Goal: Task Accomplishment & Management: Use online tool/utility

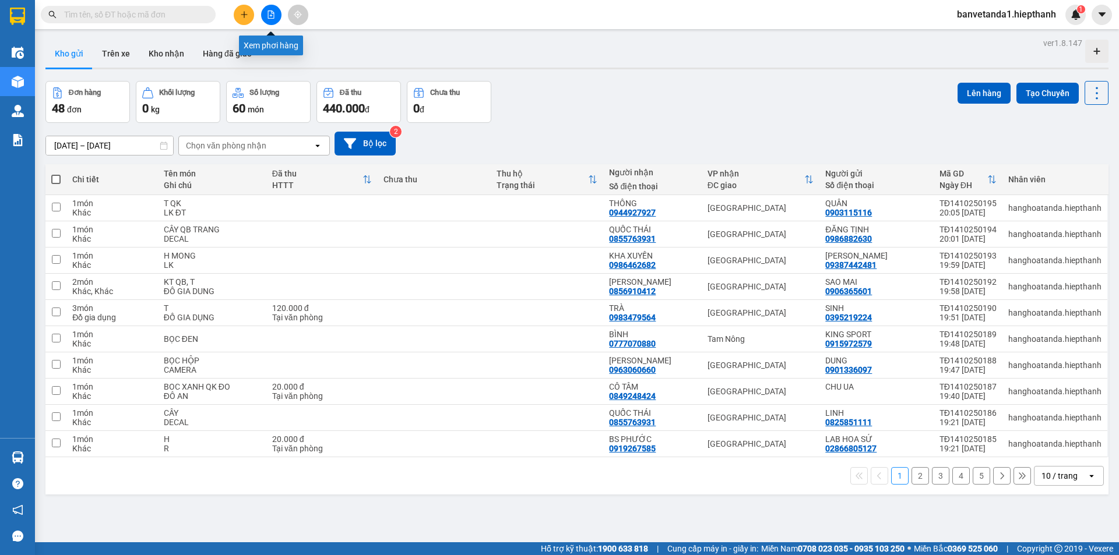
click at [269, 16] on icon "file-add" at bounding box center [271, 14] width 8 height 8
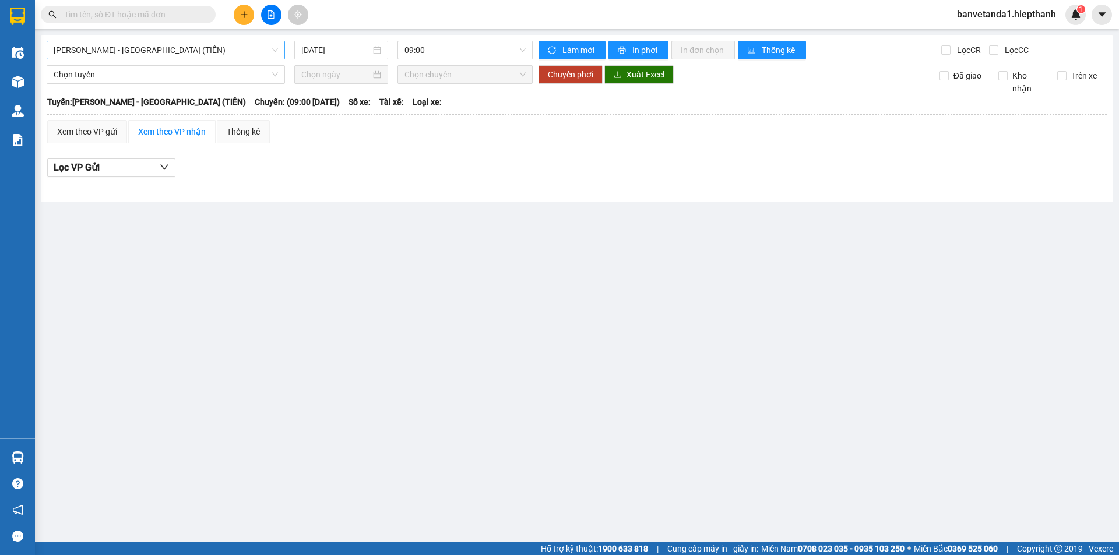
click at [229, 54] on span "[PERSON_NAME] - [GEOGRAPHIC_DATA] (TIỀN)" at bounding box center [166, 49] width 224 height 17
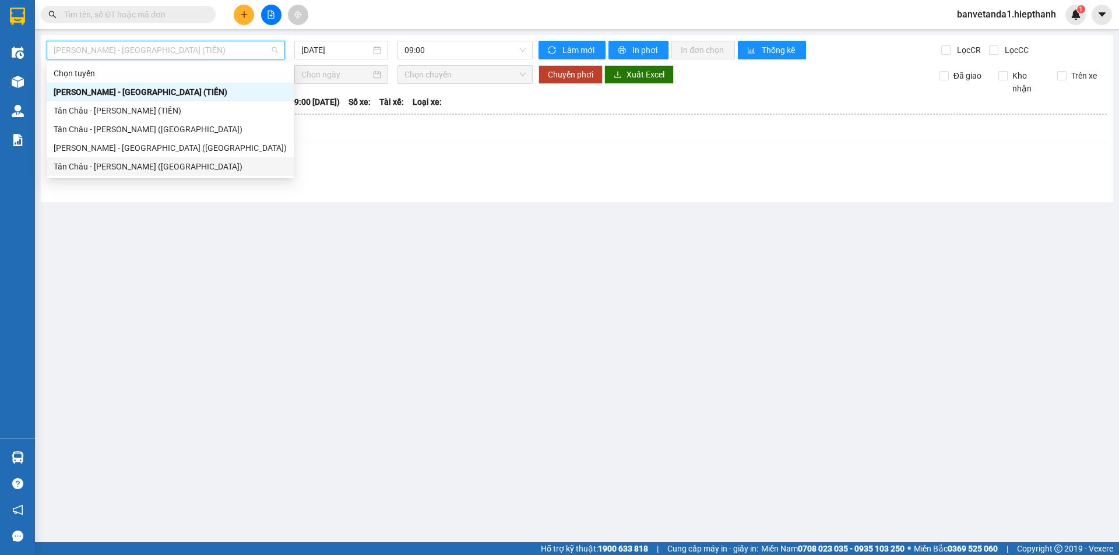
click at [178, 169] on div "Tân Châu - [PERSON_NAME] ([GEOGRAPHIC_DATA])" at bounding box center [170, 166] width 233 height 13
type input "[DATE]"
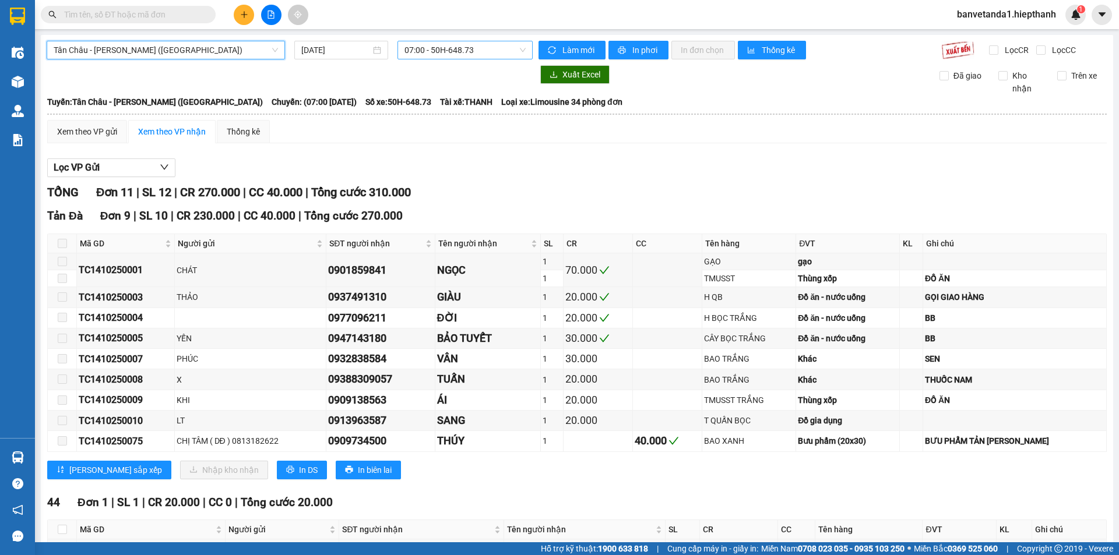
click at [431, 54] on span "07:00 - 50H-648.73" at bounding box center [464, 49] width 121 height 17
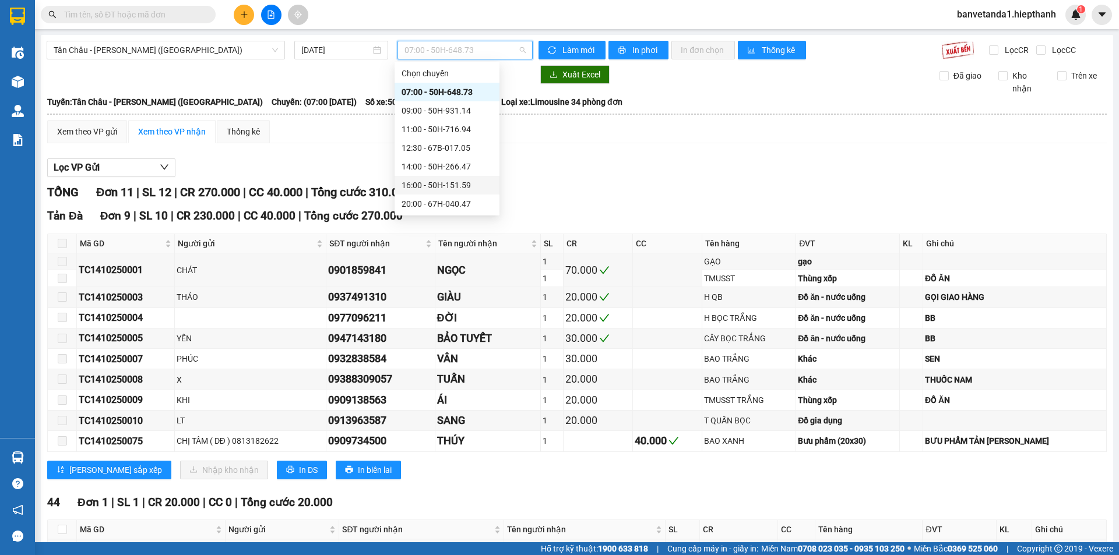
click at [447, 178] on div "16:00 - 50H-151.59" at bounding box center [446, 185] width 105 height 19
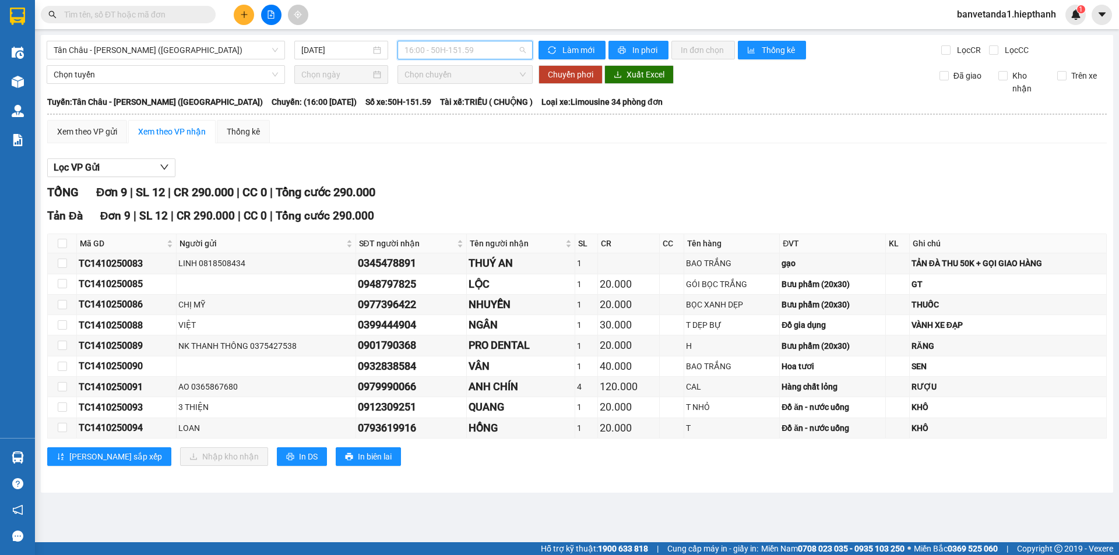
click at [455, 55] on span "16:00 - 50H-151.59" at bounding box center [464, 49] width 121 height 17
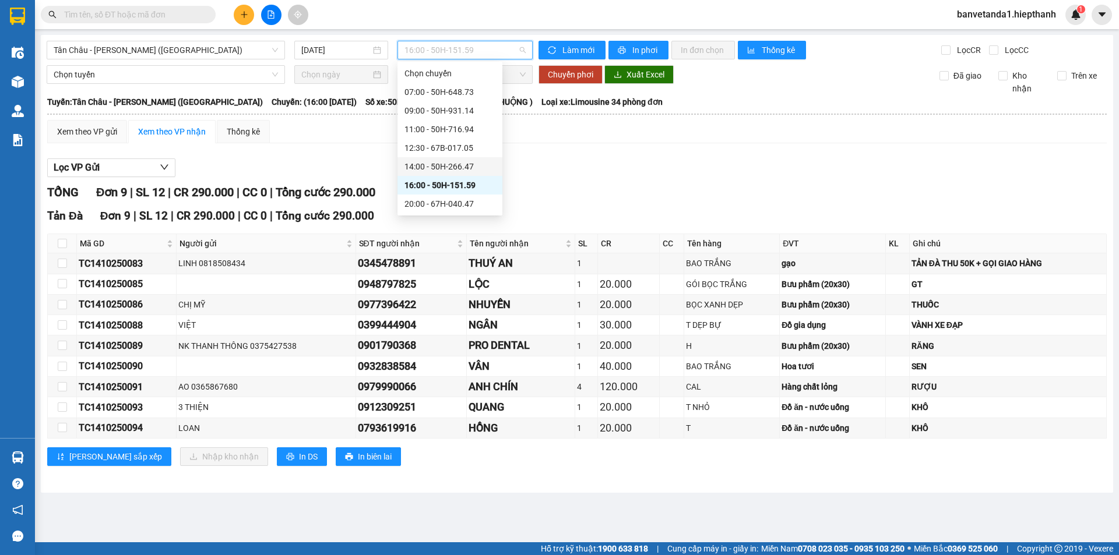
click at [444, 169] on div "14:00 - 50H-266.47" at bounding box center [449, 166] width 91 height 13
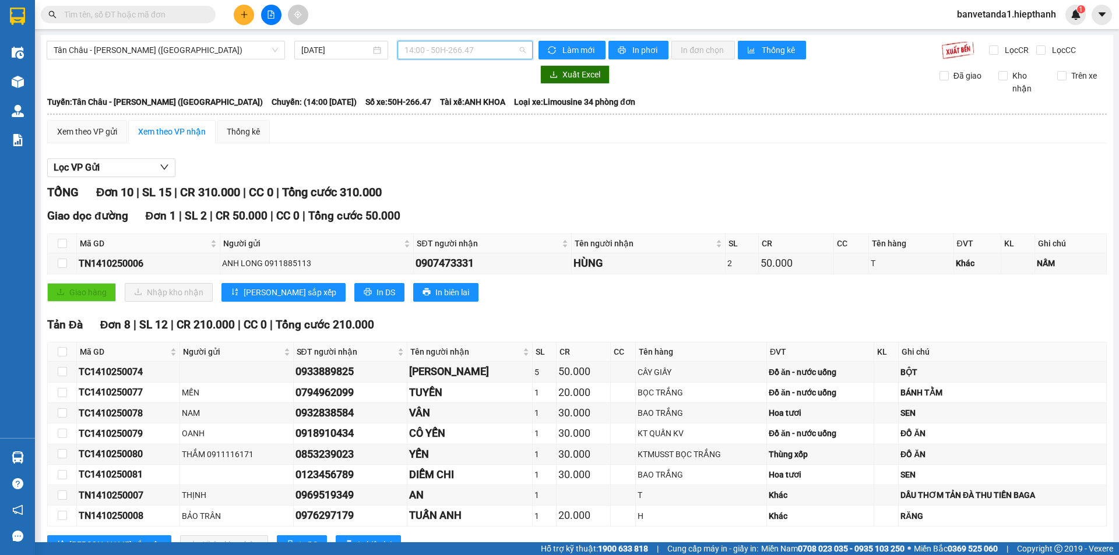
drag, startPoint x: 429, startPoint y: 46, endPoint x: 446, endPoint y: 93, distance: 49.9
click at [435, 50] on span "14:00 - 50H-266.47" at bounding box center [464, 49] width 121 height 17
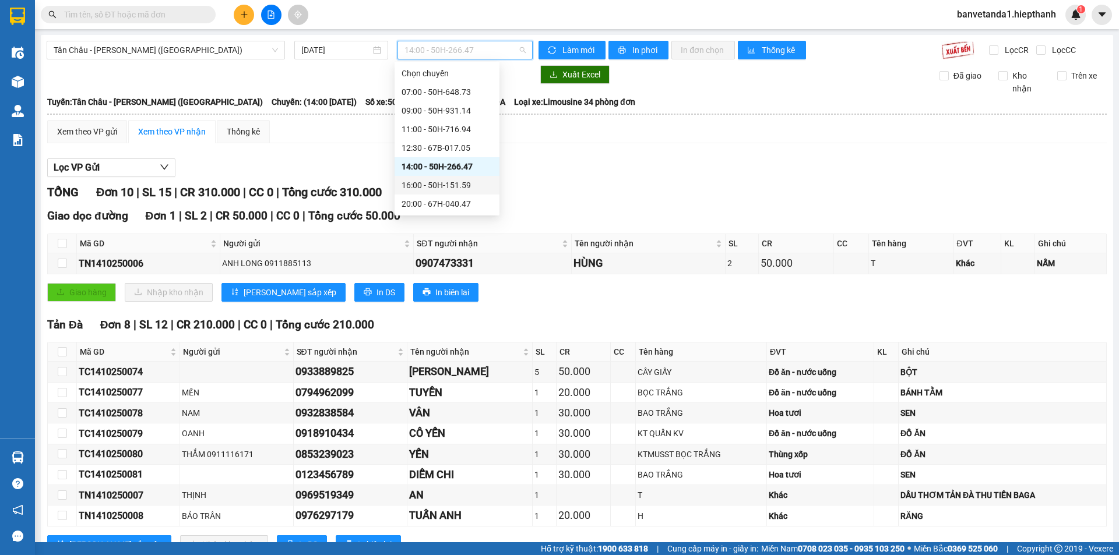
click at [455, 191] on div "16:00 - 50H-151.59" at bounding box center [446, 185] width 91 height 13
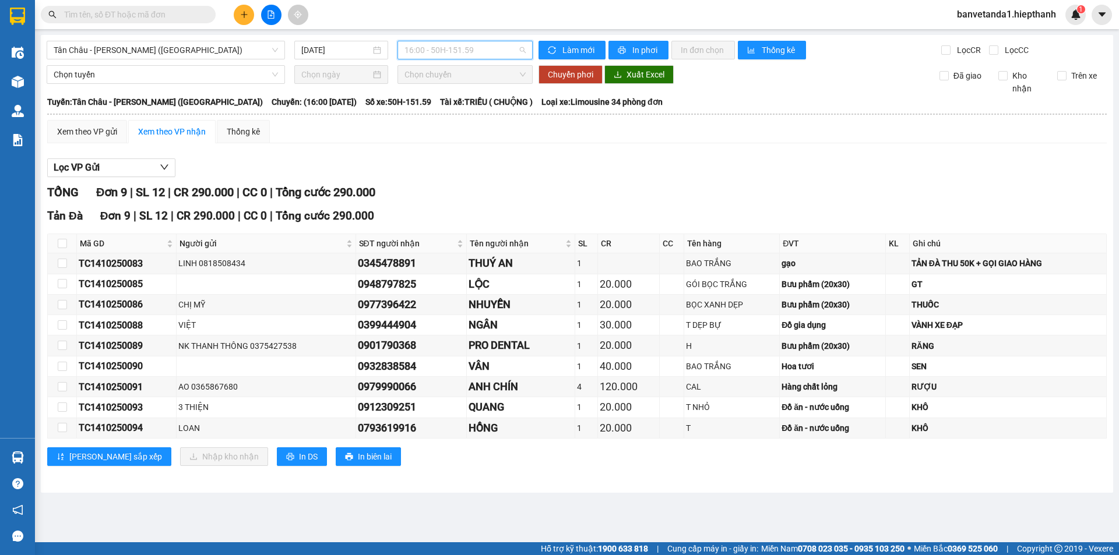
click at [471, 54] on span "16:00 - 50H-151.59" at bounding box center [464, 49] width 121 height 17
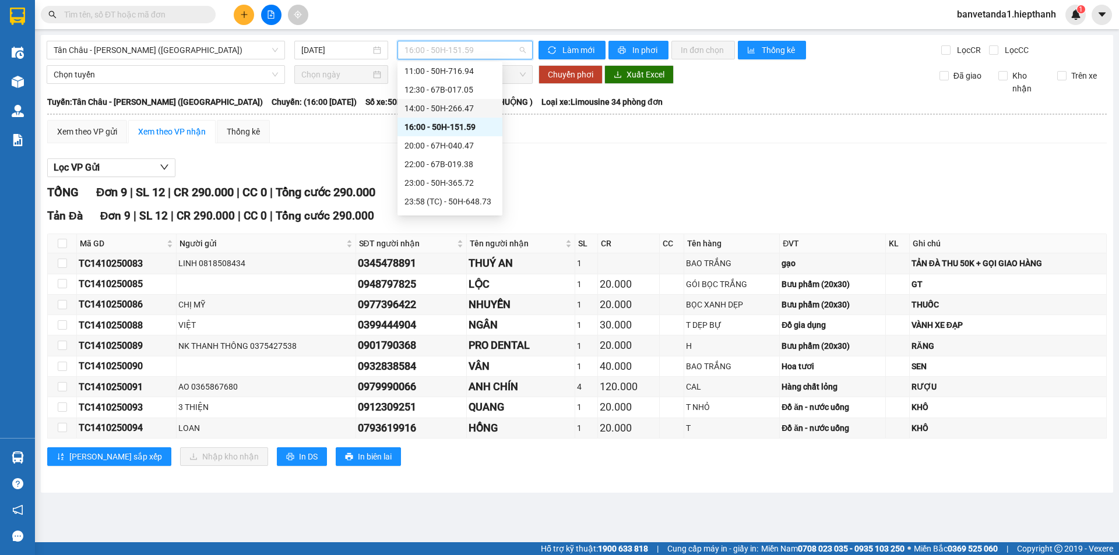
scroll to position [75, 0]
click at [448, 126] on div "20:00 - 67H-040.47" at bounding box center [449, 129] width 91 height 13
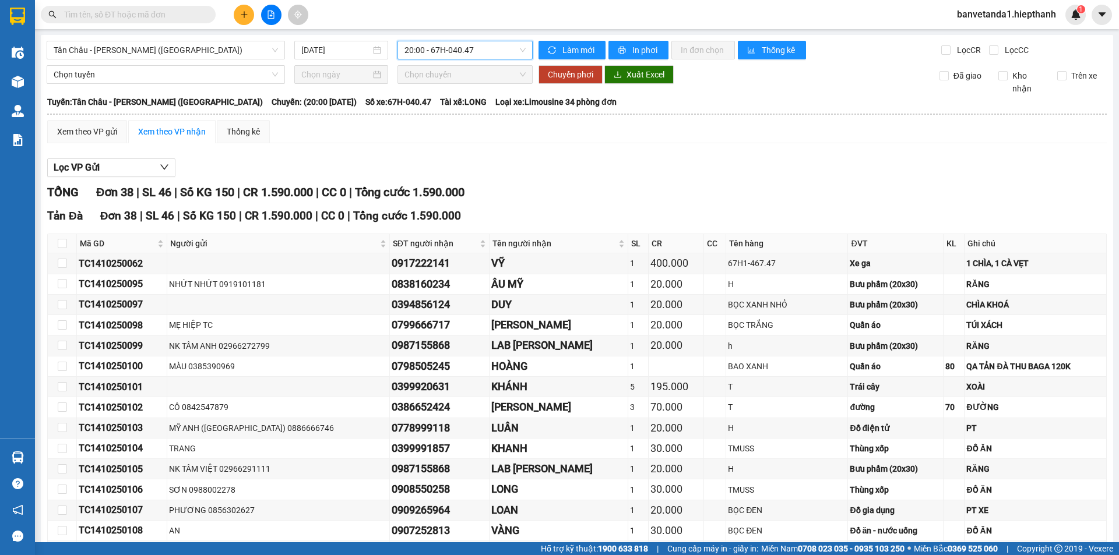
click at [448, 50] on span "20:00 - 67H-040.47" at bounding box center [464, 49] width 121 height 17
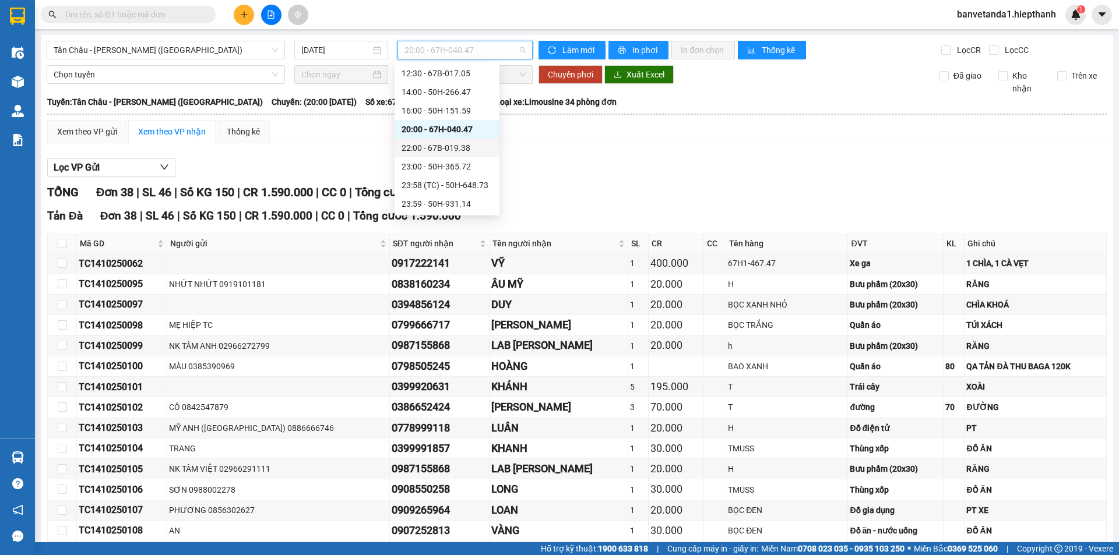
click at [425, 139] on div "22:00 - 67B-019.38" at bounding box center [446, 148] width 105 height 19
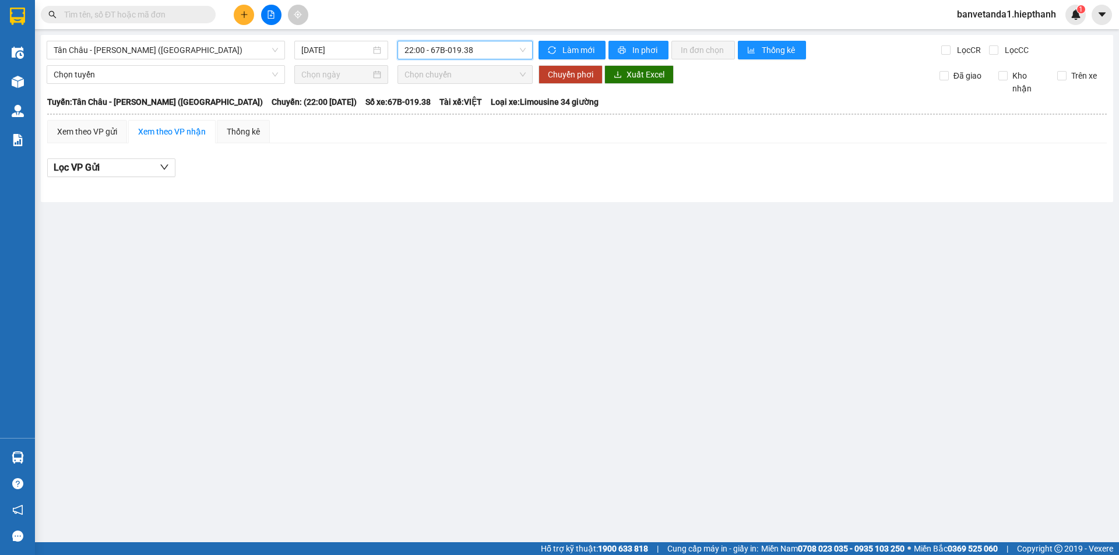
click at [463, 45] on span "22:00 - 67B-019.38" at bounding box center [464, 49] width 121 height 17
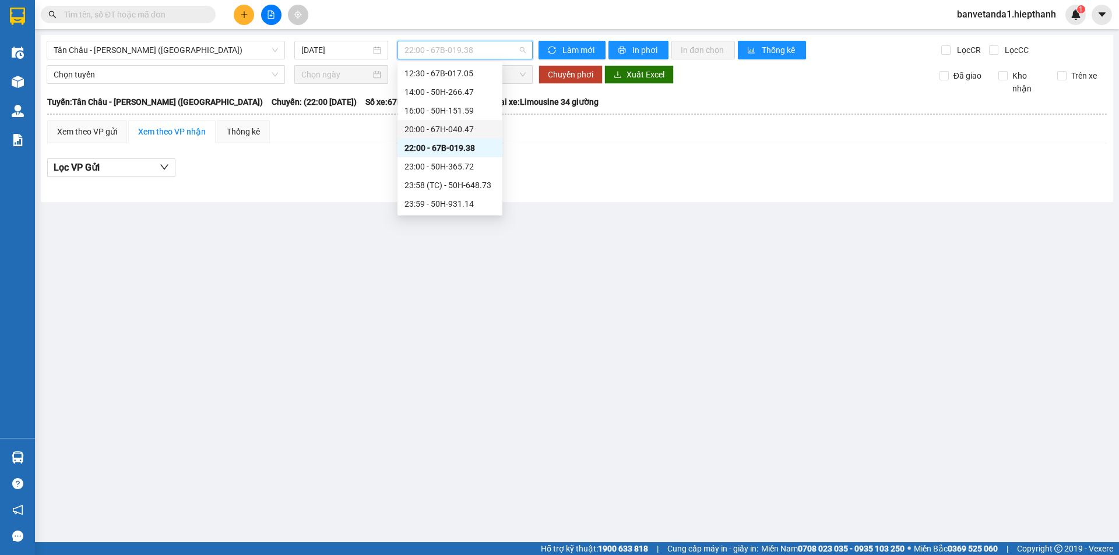
click at [429, 132] on div "20:00 - 67H-040.47" at bounding box center [449, 129] width 91 height 13
